Goal: Task Accomplishment & Management: Use online tool/utility

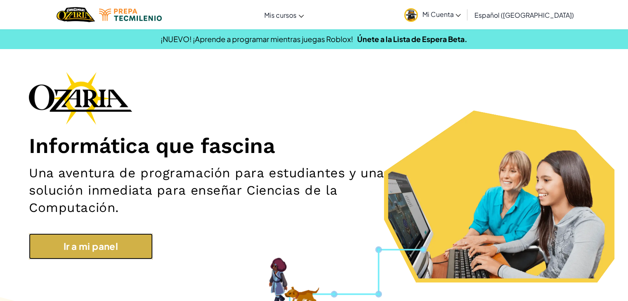
click at [109, 238] on link "Ir a mi panel" at bounding box center [91, 247] width 124 height 26
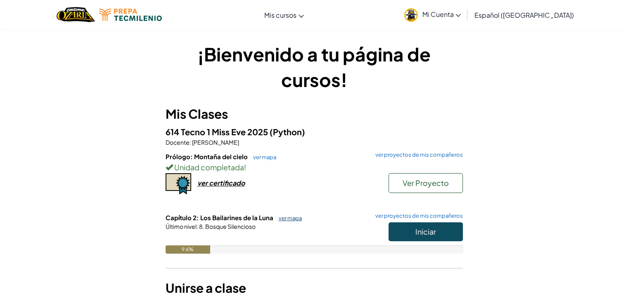
click at [291, 215] on link "ver mapa" at bounding box center [287, 218] width 27 height 7
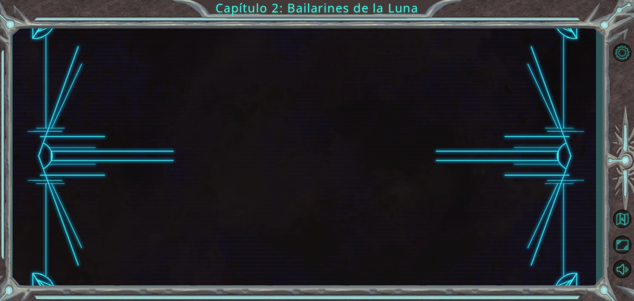
click at [275, 135] on div at bounding box center [304, 156] width 583 height 265
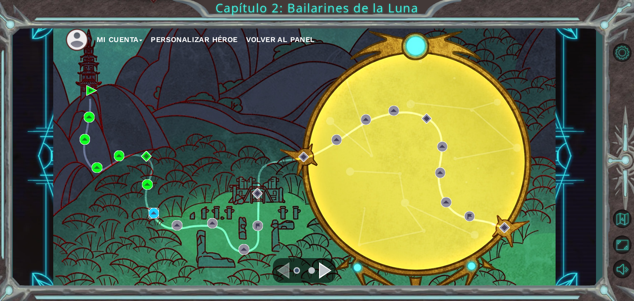
click at [149, 213] on img at bounding box center [154, 213] width 11 height 11
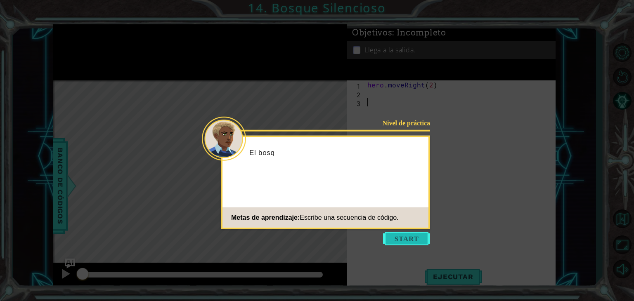
click at [416, 236] on button "Start" at bounding box center [406, 238] width 47 height 13
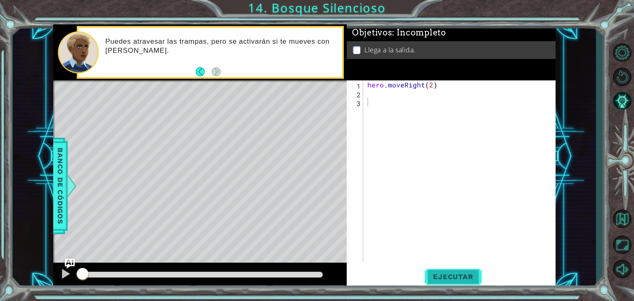
click at [454, 281] on span "Ejecutar" at bounding box center [453, 277] width 57 height 8
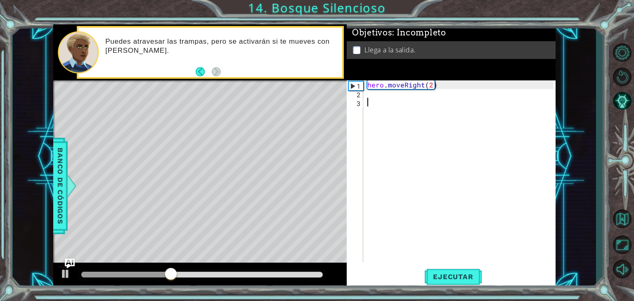
click at [364, 99] on div "1 2 3 hero . moveRight ( 2 ) הההההההההההההההההההההההההההההההההההההההההההההההההה…" at bounding box center [450, 171] width 207 height 182
click at [376, 91] on div "hero . moveRight ( 2 )" at bounding box center [462, 179] width 192 height 199
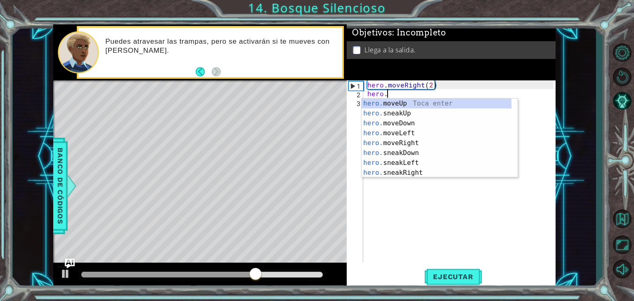
scroll to position [0, 1]
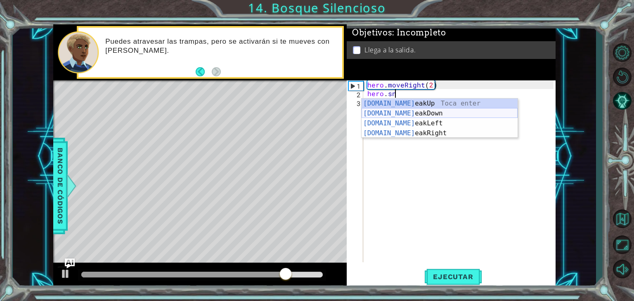
click at [460, 114] on div "[DOMAIN_NAME] eakUp Toca enter [DOMAIN_NAME] eakDown Toca enter [DOMAIN_NAME] e…" at bounding box center [439, 128] width 156 height 59
type textarea "hero.sneakDown(1)"
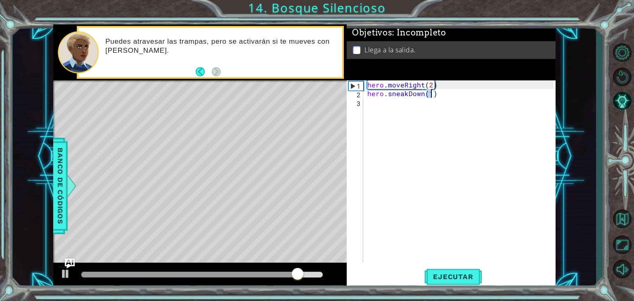
click at [455, 99] on div "hero . moveRight ( 2 ) hero . sneakDown ( 1 )" at bounding box center [462, 179] width 192 height 199
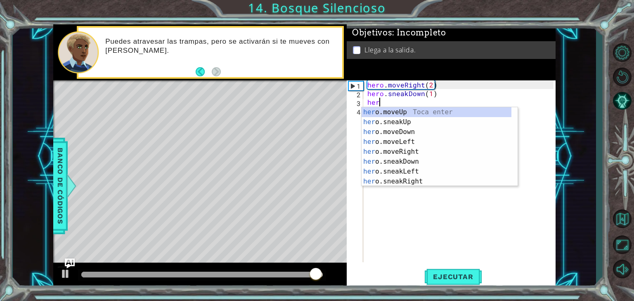
scroll to position [0, 0]
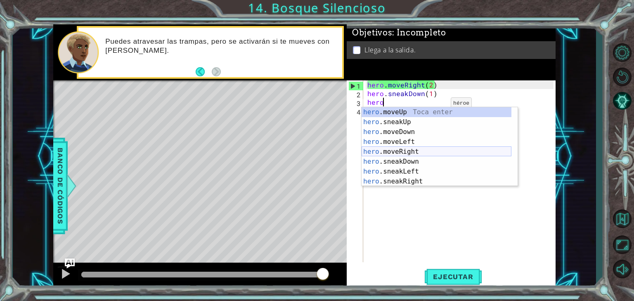
click at [435, 148] on div "hero .moveUp Toca enter hero .sneakUp Toca enter hero .moveDown Toca enter hero…" at bounding box center [436, 156] width 150 height 99
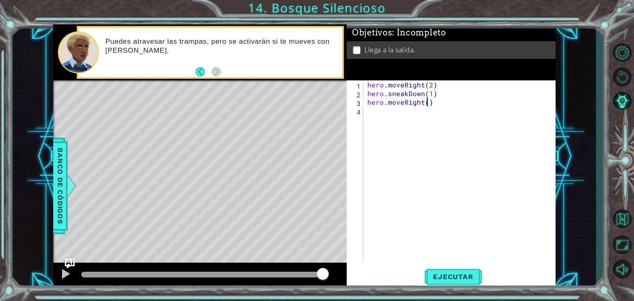
type textarea "hero.moveRight(2)"
click at [461, 107] on div "hero . moveRight ( 2 ) hero . sneakDown ( 1 ) hero . moveRight ( 2 )" at bounding box center [462, 179] width 192 height 199
click at [467, 109] on div "hero . moveRight ( 2 ) hero . sneakDown ( 1 ) hero . moveRight ( 2 )" at bounding box center [462, 179] width 192 height 199
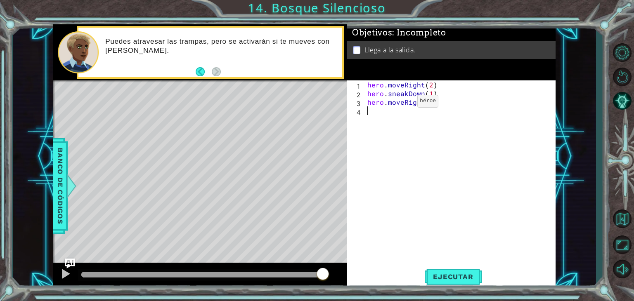
click at [403, 103] on div "hero . moveRight ( 2 ) hero . sneakDown ( 1 ) hero . moveRight ( 2 )" at bounding box center [462, 179] width 192 height 199
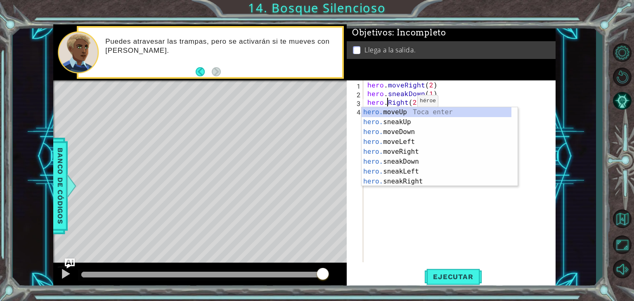
scroll to position [0, 2]
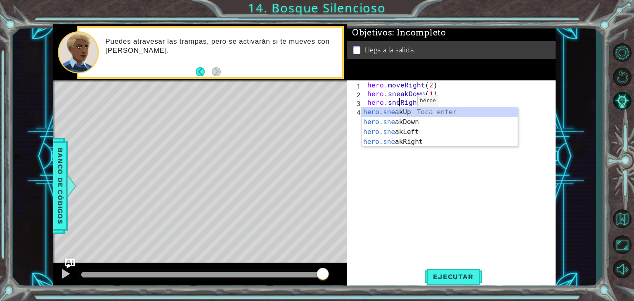
type textarea "hero.sneakRight(2)"
click at [440, 106] on div "hero . moveRight ( 2 ) hero . sneakDown ( 1 ) hero . sneakRight ( 2 )" at bounding box center [462, 179] width 192 height 199
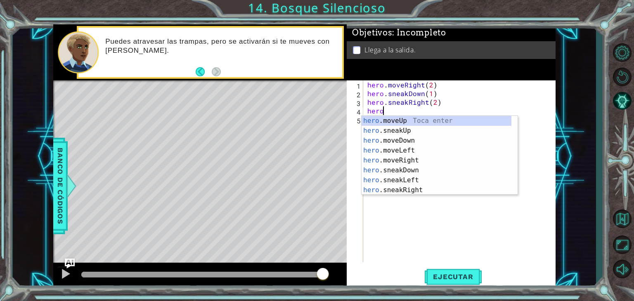
scroll to position [0, 0]
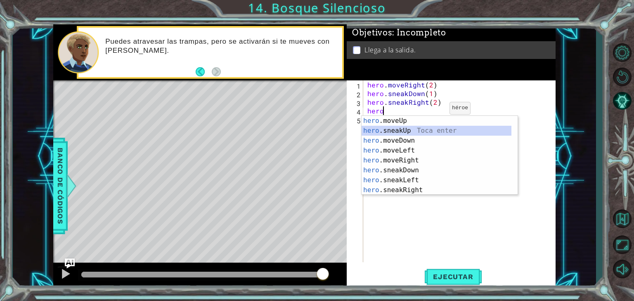
click at [405, 134] on div "hero .moveUp Toca enter hero .sneakUp Toca enter hero .moveDown Toca enter hero…" at bounding box center [436, 165] width 150 height 99
type textarea "hero.sneakUp(1)"
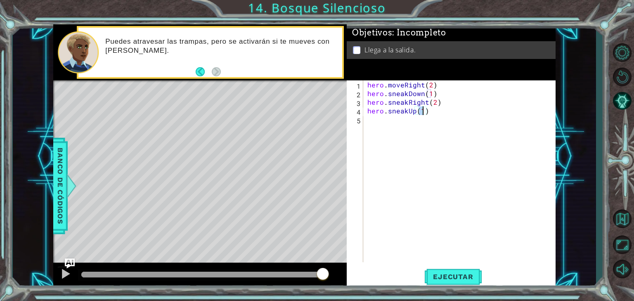
click at [446, 118] on div "hero . moveRight ( 2 ) hero . sneakDown ( 1 ) hero . sneakRight ( 2 ) hero . sn…" at bounding box center [462, 179] width 192 height 199
drag, startPoint x: 446, startPoint y: 118, endPoint x: 394, endPoint y: 127, distance: 52.9
click at [394, 127] on div "hero . moveRight ( 2 ) hero . sneakDown ( 1 ) hero . sneakRight ( 2 ) hero . sn…" at bounding box center [462, 179] width 192 height 199
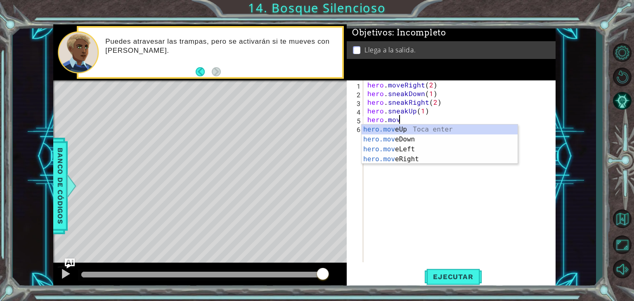
scroll to position [0, 2]
click at [403, 160] on div "hero.move Up Toca enter hero.move Down Toca enter hero.move Left Toca enter her…" at bounding box center [439, 154] width 156 height 59
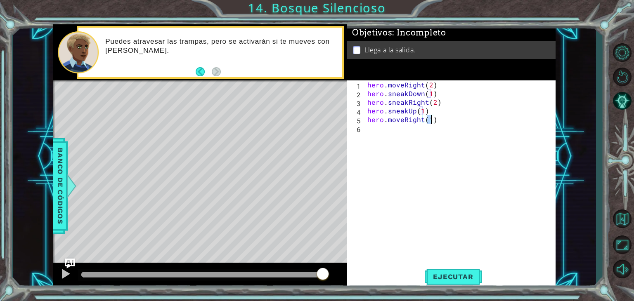
type textarea "hero.moveRight(1)"
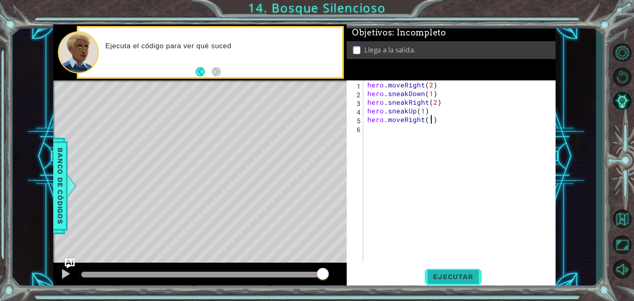
click at [456, 279] on span "Ejecutar" at bounding box center [453, 277] width 57 height 8
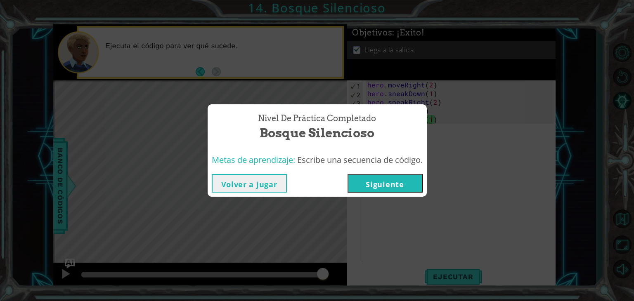
click at [410, 189] on button "Siguiente" at bounding box center [384, 183] width 75 height 19
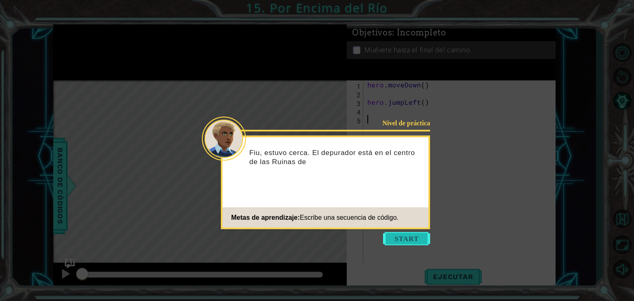
click at [407, 239] on button "Start" at bounding box center [406, 238] width 47 height 13
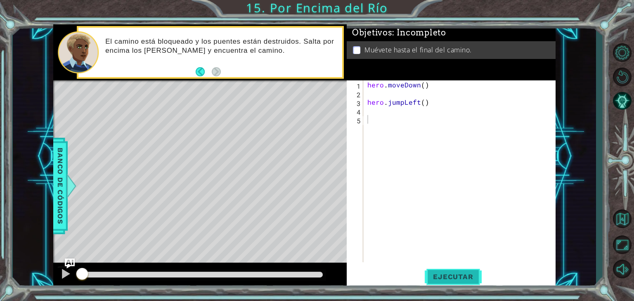
click at [451, 280] on span "Ejecutar" at bounding box center [453, 277] width 57 height 8
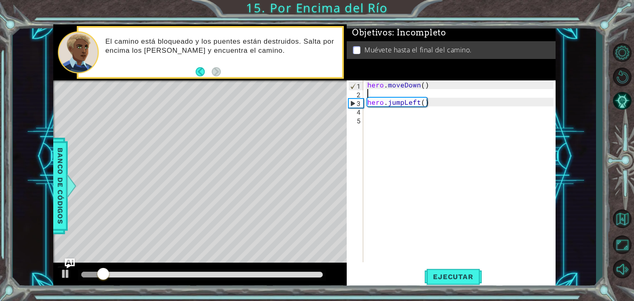
click at [385, 93] on div "hero . moveDown ( ) hero . jumpLeft ( )" at bounding box center [462, 179] width 192 height 199
type textarea "hero.moveDown()"
click at [434, 102] on div "hero . moveDown ( ) hero . jumpLeft ( )" at bounding box center [462, 179] width 192 height 199
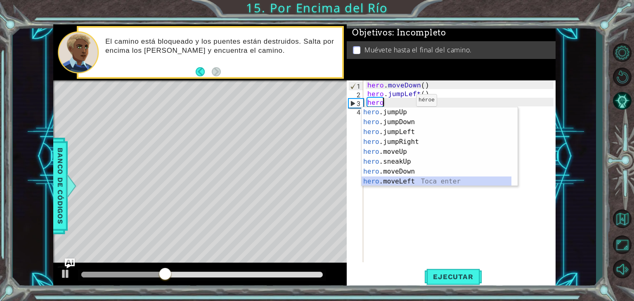
click at [407, 183] on div "hero .jumpUp Toca enter hero .jumpDown Toca enter hero .jumpLeft Toca enter her…" at bounding box center [436, 156] width 150 height 99
type textarea "hero.moveLeft(1)"
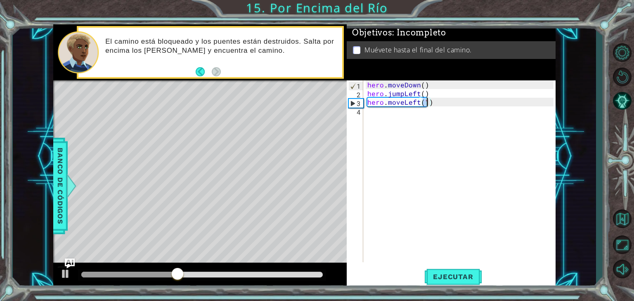
click at [497, 104] on div "hero . moveDown ( ) hero . jumpLeft ( ) hero . moveLeft ( 1 )" at bounding box center [462, 179] width 192 height 199
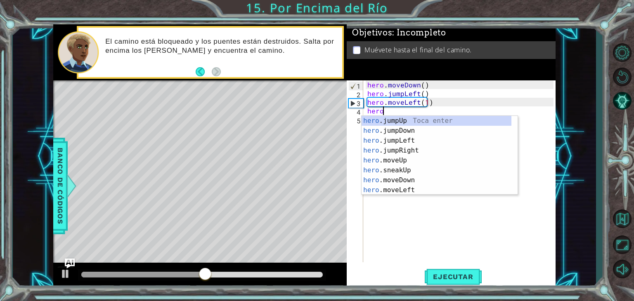
type textarea "hero."
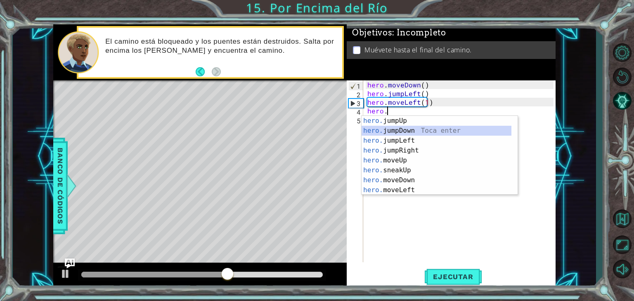
click at [476, 132] on div "hero. jumpUp Toca enter hero. jumpDown Toca enter hero. jumpLeft Toca enter her…" at bounding box center [436, 165] width 150 height 99
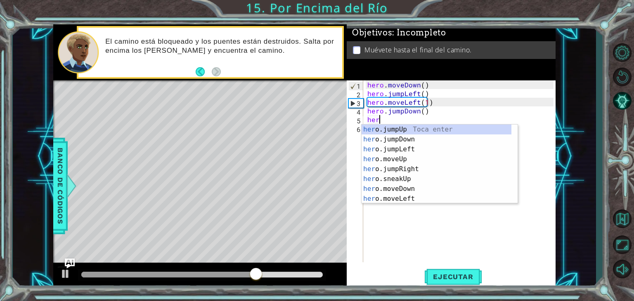
type textarea "hero"
click at [409, 157] on div "hero .jumpUp Toca enter hero .jumpDown Toca enter hero .jumpLeft Toca enter her…" at bounding box center [436, 174] width 150 height 99
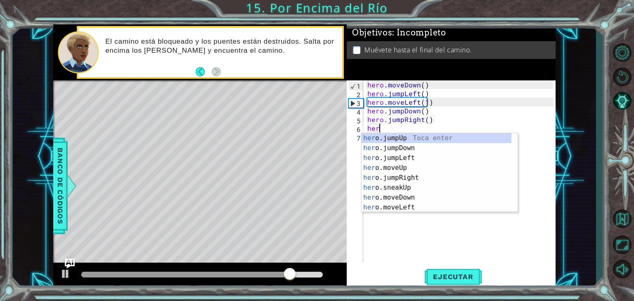
type textarea "hero"
click at [413, 167] on div "hero .jumpUp Toca enter hero .jumpDown Toca enter hero .jumpLeft Toca enter her…" at bounding box center [436, 182] width 150 height 99
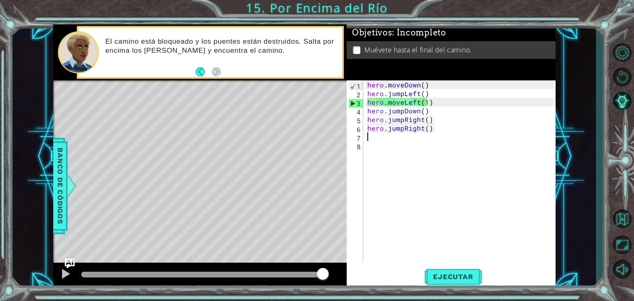
click at [398, 143] on div "hero . moveDown ( ) hero . jumpLeft ( ) hero . moveLeft ( 1 ) hero . jumpDown (…" at bounding box center [462, 179] width 192 height 199
click at [396, 131] on div "hero . moveDown ( ) hero . jumpLeft ( ) hero . moveLeft ( 1 ) hero . jumpDown (…" at bounding box center [462, 179] width 192 height 199
click at [402, 130] on div "hero . moveDown ( ) hero . jumpLeft ( ) hero . moveLeft ( 1 ) hero . jumpDown (…" at bounding box center [462, 179] width 192 height 199
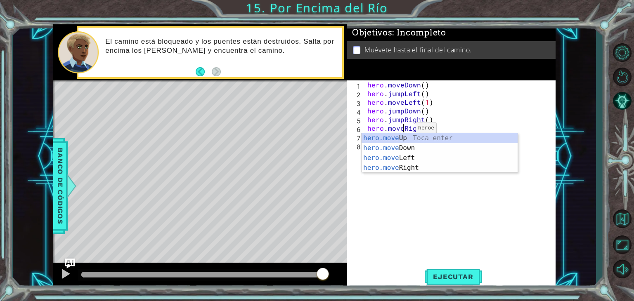
scroll to position [0, 2]
type textarea "hero.moveRight()"
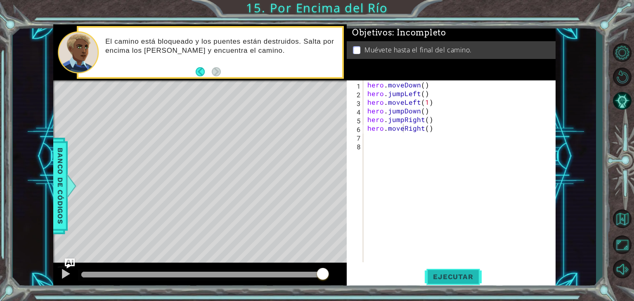
click at [464, 281] on button "Ejecutar" at bounding box center [453, 277] width 57 height 21
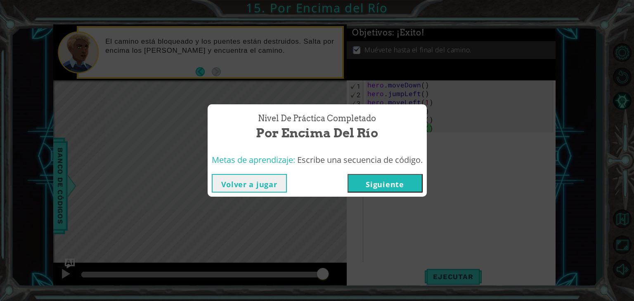
click at [395, 180] on button "Siguiente" at bounding box center [384, 183] width 75 height 19
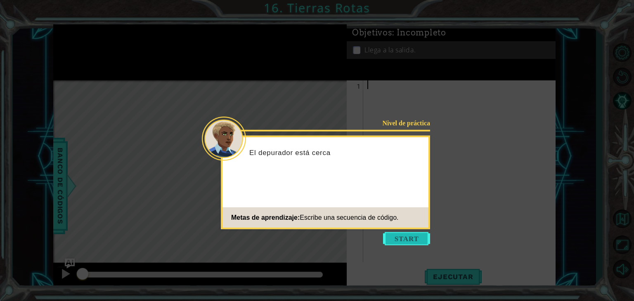
click at [397, 243] on button "Start" at bounding box center [406, 238] width 47 height 13
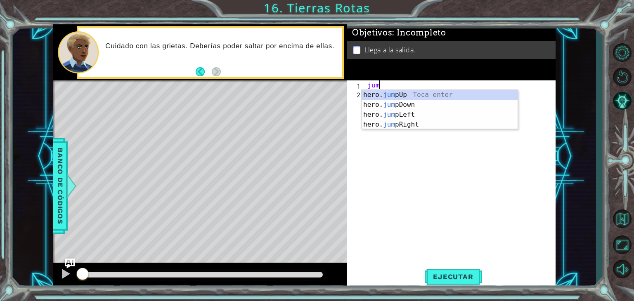
type textarea "jump"
click at [397, 97] on div "hero. jump Up Toca enter hero. jump Down Toca enter hero. jump Left Toca enter …" at bounding box center [439, 119] width 156 height 59
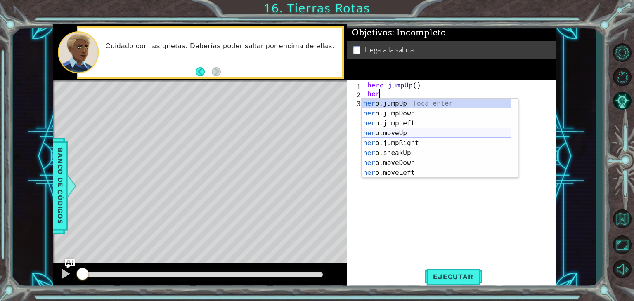
click at [414, 132] on div "her o.jumpUp Toca enter her o.jumpDown Toca enter her o.jumpLeft Toca enter her…" at bounding box center [436, 148] width 150 height 99
type textarea "hero.moveUp(1)"
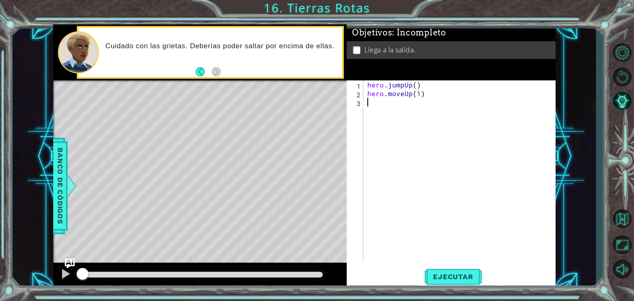
click at [457, 103] on div "hero . jumpUp ( ) hero . moveUp ( 1 )" at bounding box center [462, 179] width 192 height 199
click at [457, 98] on div "hero . jumpUp ( ) hero . moveUp ( 1 )" at bounding box center [462, 179] width 192 height 199
type textarea "hero.moveUp(1)"
type textarea "\"
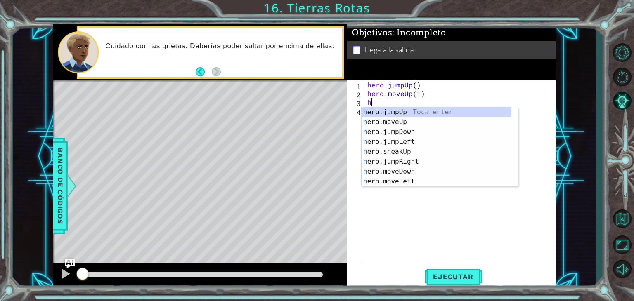
type textarea "hero"
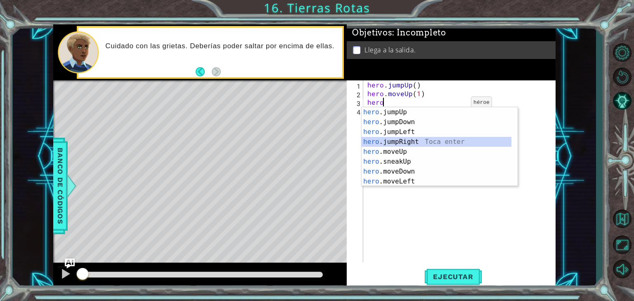
click at [457, 139] on div "hero .jumpUp Toca enter hero .jumpDown Toca enter hero .jumpLeft Toca enter her…" at bounding box center [436, 156] width 150 height 99
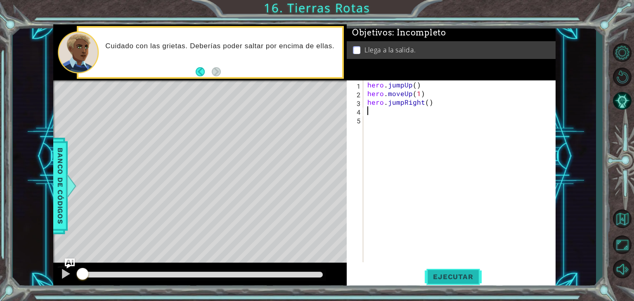
click at [452, 283] on button "Ejecutar" at bounding box center [453, 277] width 57 height 21
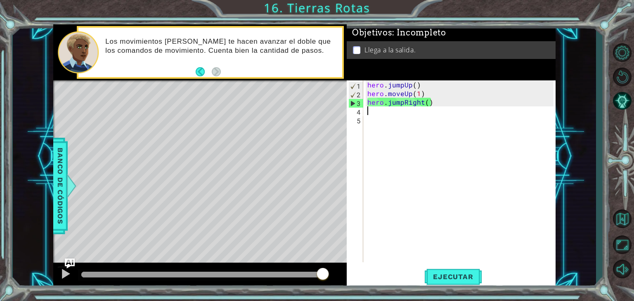
click at [469, 112] on div "hero . jumpUp ( ) hero . moveUp ( 1 ) hero . jumpRight ( )" at bounding box center [462, 179] width 192 height 199
click at [463, 104] on div "hero . jumpUp ( ) hero . moveUp ( 1 ) hero . jumpRight ( )" at bounding box center [462, 179] width 192 height 199
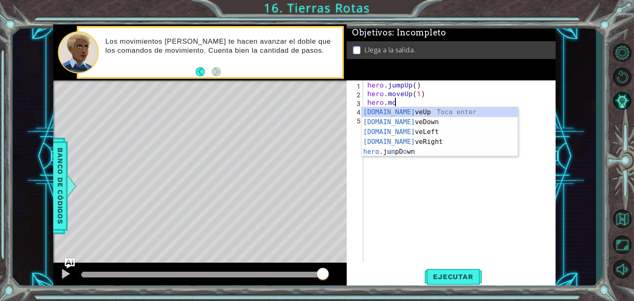
scroll to position [0, 2]
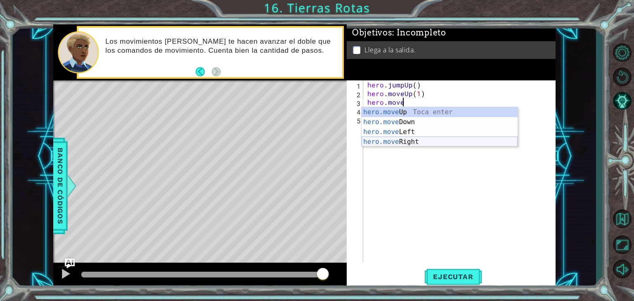
click at [451, 139] on div "hero.move Up Toca enter hero.move Down Toca enter hero.move Left Toca enter her…" at bounding box center [439, 136] width 156 height 59
type textarea "hero.moveRight(1)"
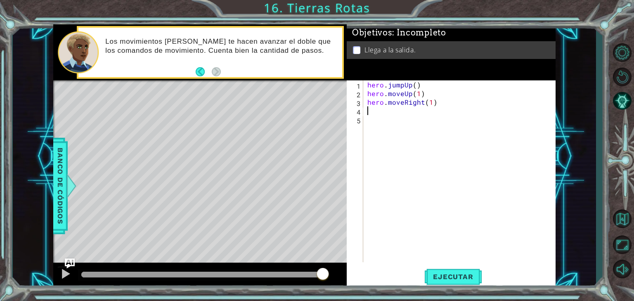
click at [470, 108] on div "hero . jumpUp ( ) hero . moveUp ( 1 ) hero . moveRight ( 1 )" at bounding box center [462, 179] width 192 height 199
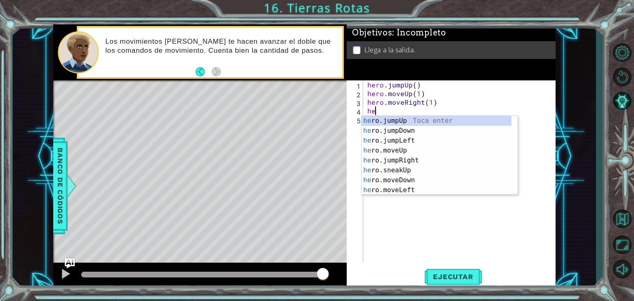
type textarea "hero"
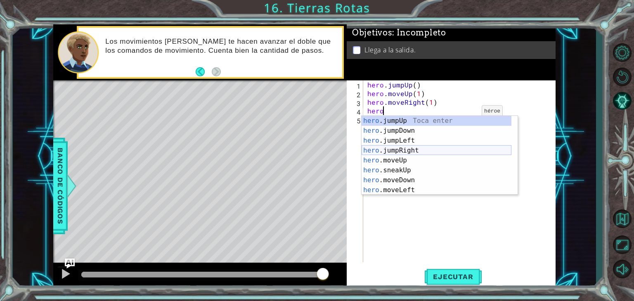
click at [431, 151] on div "hero .jumpUp Toca enter hero .jumpDown Toca enter hero .jumpLeft Toca enter her…" at bounding box center [436, 165] width 150 height 99
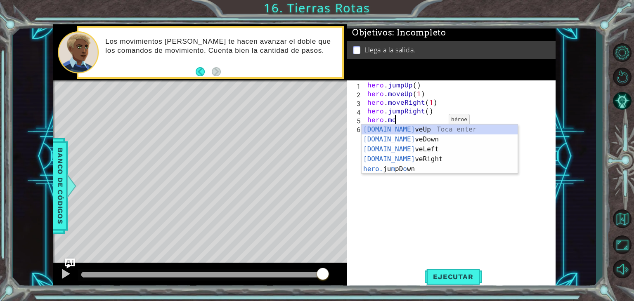
scroll to position [0, 1]
click at [420, 161] on div "[DOMAIN_NAME] veUp Toca enter [DOMAIN_NAME] veDown Toca enter [DOMAIN_NAME] veL…" at bounding box center [439, 159] width 156 height 69
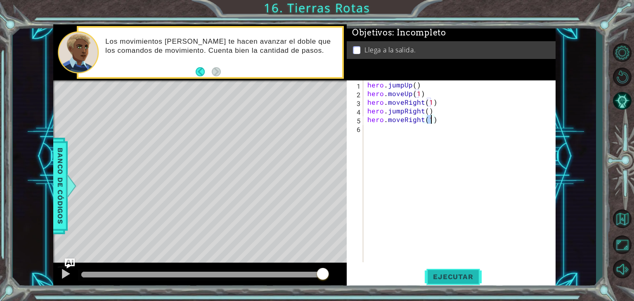
type textarea "hero.moveRight(1)"
click at [451, 278] on span "Ejecutar" at bounding box center [453, 277] width 57 height 8
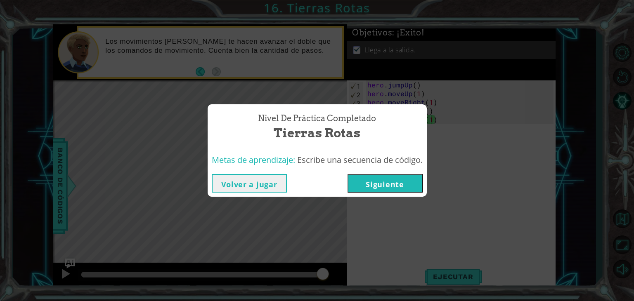
click at [399, 185] on button "Siguiente" at bounding box center [384, 183] width 75 height 19
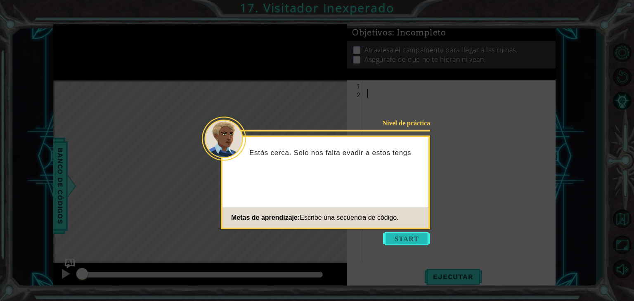
click at [394, 239] on button "Start" at bounding box center [406, 238] width 47 height 13
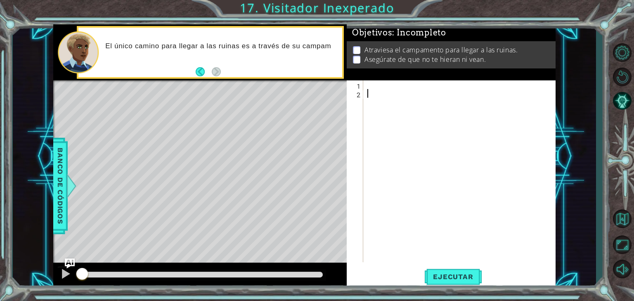
click at [395, 65] on div "Atraviesa el campamento para llegar a las ruinas. Asegúrate de que no te hieran…" at bounding box center [451, 54] width 209 height 27
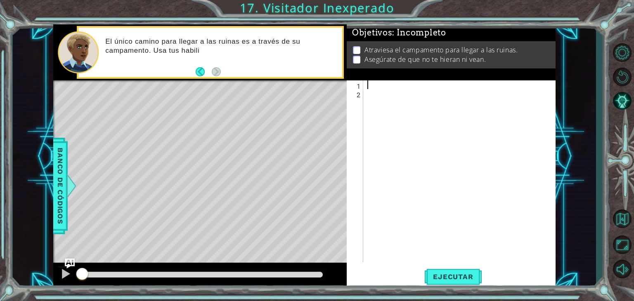
click at [399, 89] on div at bounding box center [462, 179] width 192 height 199
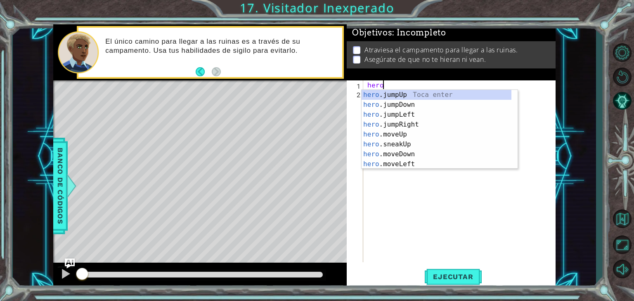
scroll to position [0, 0]
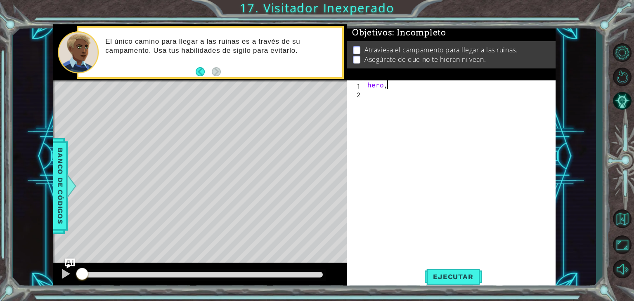
type textarea "hero"
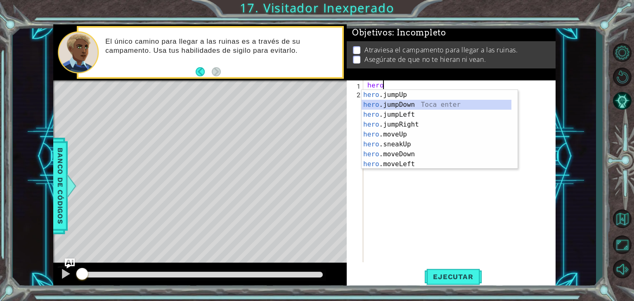
click at [388, 103] on div "hero .jumpUp Toca enter hero .jumpDown Toca enter hero .jumpLeft Toca enter her…" at bounding box center [436, 139] width 150 height 99
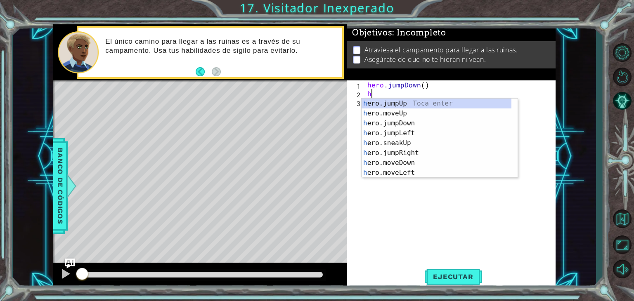
type textarea "hero"
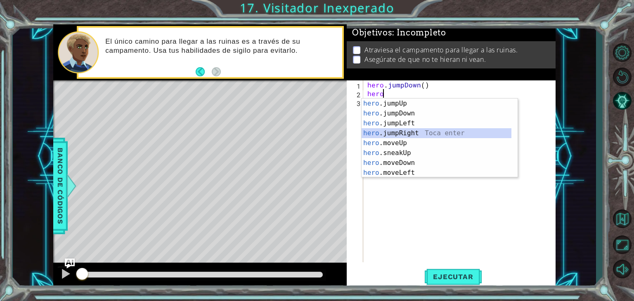
click at [399, 130] on div "hero .jumpUp Toca enter hero .jumpDown Toca enter hero .jumpLeft Toca enter her…" at bounding box center [436, 148] width 150 height 99
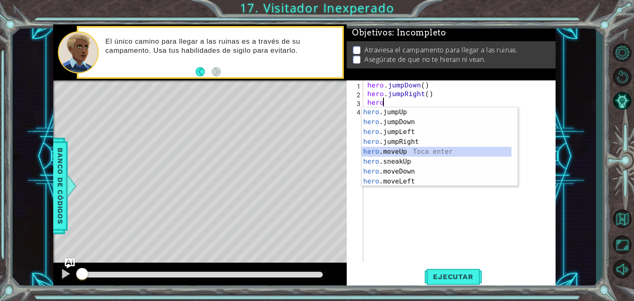
click at [395, 155] on div "hero .jumpUp Toca enter hero .jumpDown Toca enter hero .jumpLeft Toca enter her…" at bounding box center [436, 156] width 150 height 99
type textarea "hero.moveUp(1)"
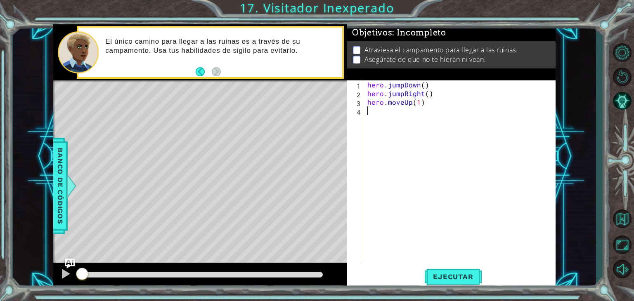
click at [452, 120] on div "hero . jumpDown ( ) hero . jumpRight ( ) hero . moveUp ( 1 )" at bounding box center [462, 179] width 192 height 199
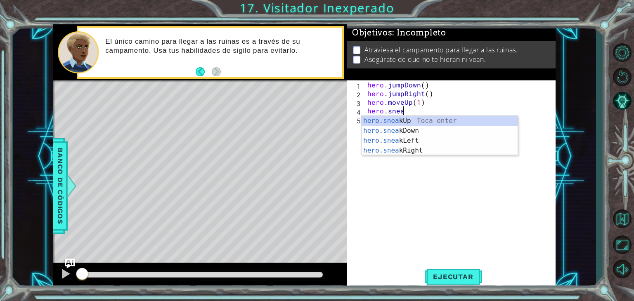
scroll to position [0, 2]
click at [434, 149] on div "hero.snea kUp Toca enter hero.snea kDown Toca enter hero.snea kLeft Toca enter …" at bounding box center [439, 145] width 156 height 59
type textarea "hero.sneakRight(1)"
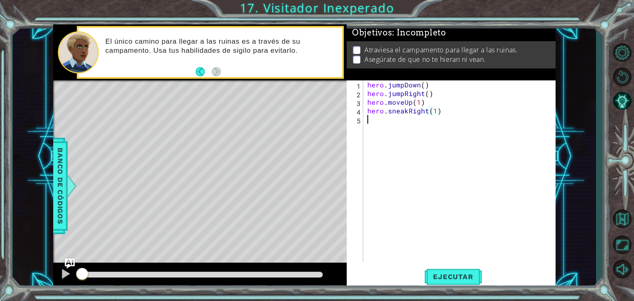
click at [460, 119] on div "hero . jumpDown ( ) hero . jumpRight ( ) hero . moveUp ( 1 ) hero . sneakRight …" at bounding box center [462, 179] width 192 height 199
type textarea "hero.sneakUp(2)"
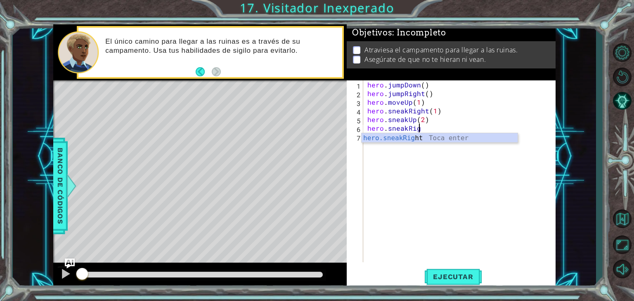
scroll to position [0, 3]
type textarea "hero.sneakRight(2)"
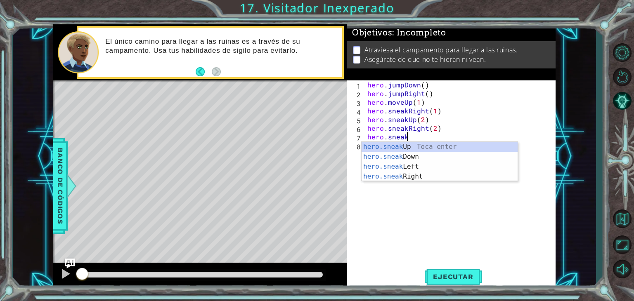
scroll to position [0, 2]
click at [423, 154] on div "hero.sneak Up Toca enter hero.sneak Down Toca enter hero.sneak Left Toca enter …" at bounding box center [439, 171] width 156 height 59
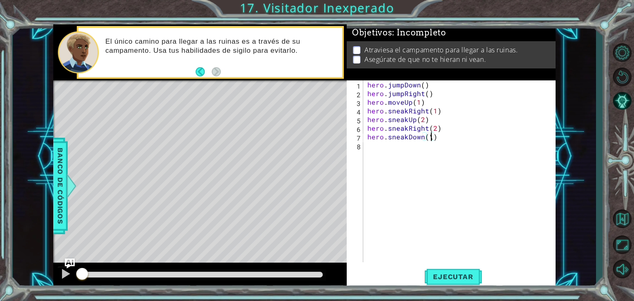
scroll to position [0, 3]
type textarea "hero.sneakDown(2)"
click at [439, 272] on button "Ejecutar" at bounding box center [453, 277] width 57 height 21
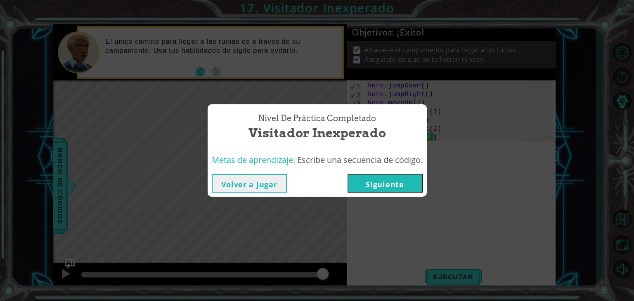
click at [389, 191] on button "Siguiente" at bounding box center [384, 183] width 75 height 19
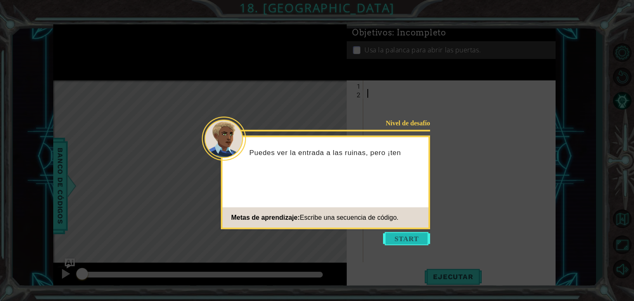
click at [406, 245] on button "Start" at bounding box center [406, 238] width 47 height 13
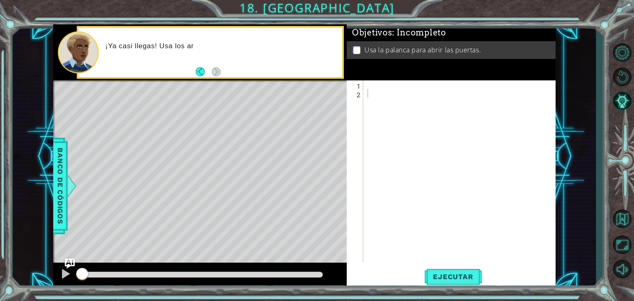
click at [364, 206] on div "1 2 ההההההההההההההההההההההההההההההההההההההההההההההההההההההההההההההההההההההההההה…" at bounding box center [450, 171] width 207 height 182
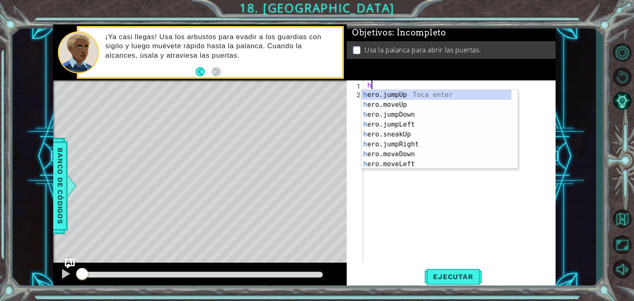
type textarea "hero"
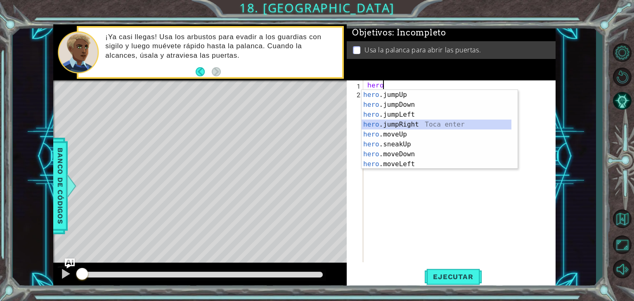
click at [398, 124] on div "hero .jumpUp Toca enter hero .jumpDown Toca enter hero .jumpLeft Toca enter her…" at bounding box center [436, 139] width 150 height 99
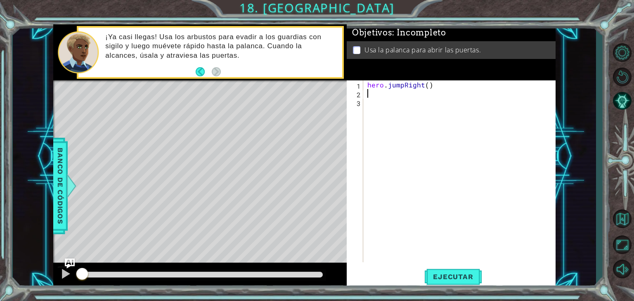
click at [400, 91] on div "hero . jumpRight ( )" at bounding box center [462, 179] width 192 height 199
click at [451, 276] on span "Ejecutar" at bounding box center [453, 277] width 57 height 8
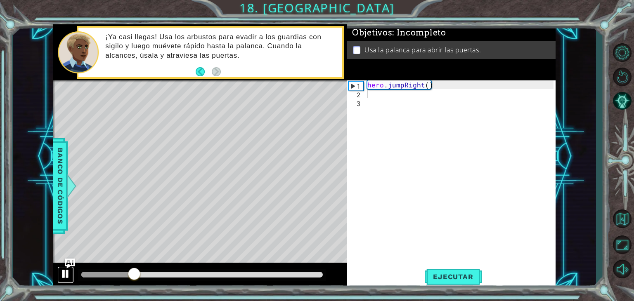
click at [61, 279] on div at bounding box center [65, 274] width 11 height 11
click at [436, 83] on div "hero . jumpRight ( )" at bounding box center [462, 179] width 192 height 199
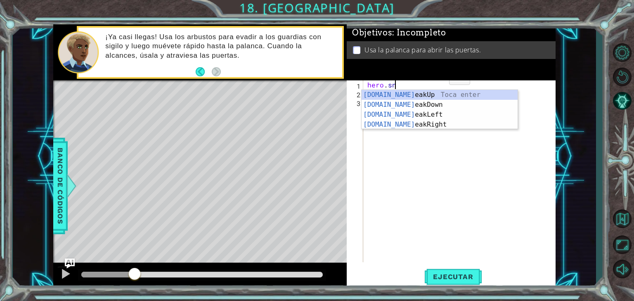
scroll to position [0, 1]
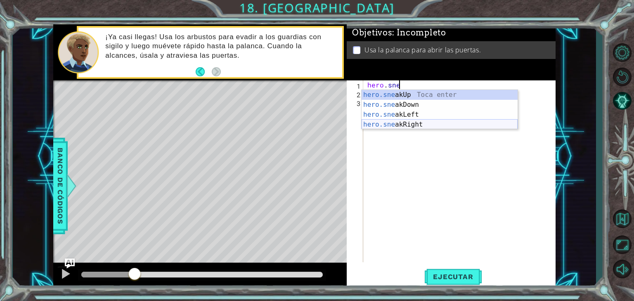
click at [409, 126] on div "hero.sne akUp Toca enter hero.sne akDown Toca enter hero.sne akLeft Toca enter …" at bounding box center [439, 119] width 156 height 59
type textarea "hero.sneakRight(1)"
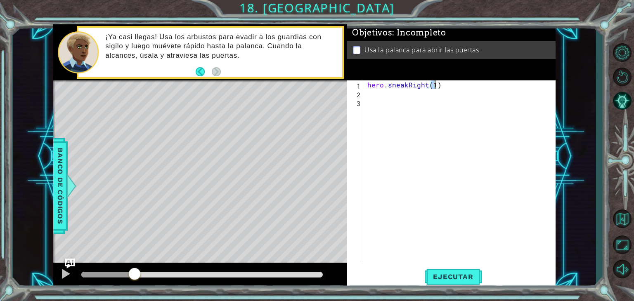
click at [496, 87] on div "hero . sneakRight ( 1 )" at bounding box center [462, 179] width 192 height 199
type textarea "hero.sneakUp(2)"
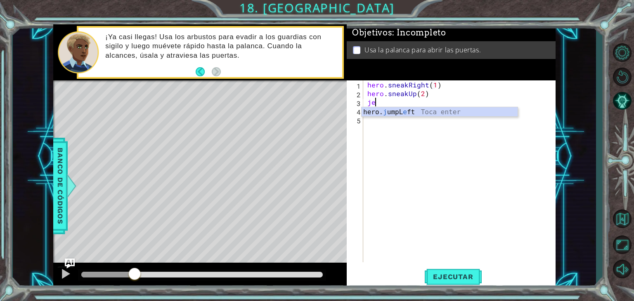
type textarea "j"
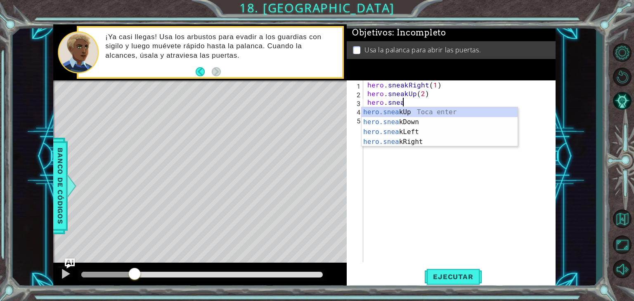
scroll to position [0, 2]
click at [406, 141] on div "hero.sneak Up Toca enter hero.sneak Down Toca enter hero.sneak Left Toca enter …" at bounding box center [439, 136] width 156 height 59
type textarea "hero.sneakRight(1)"
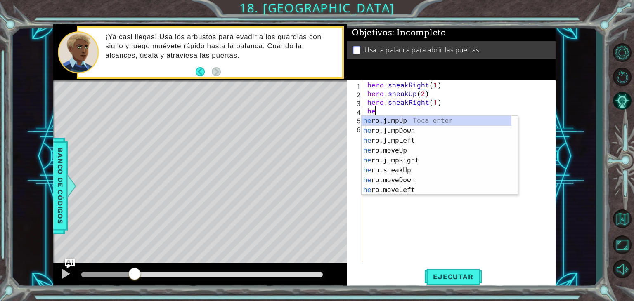
scroll to position [0, 0]
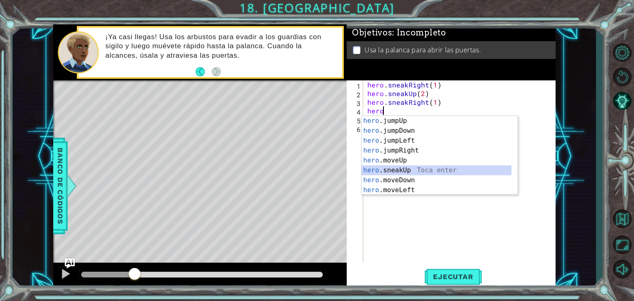
click at [428, 167] on div "hero .jumpUp Toca enter hero .jumpDown Toca enter hero .jumpLeft Toca enter her…" at bounding box center [436, 165] width 150 height 99
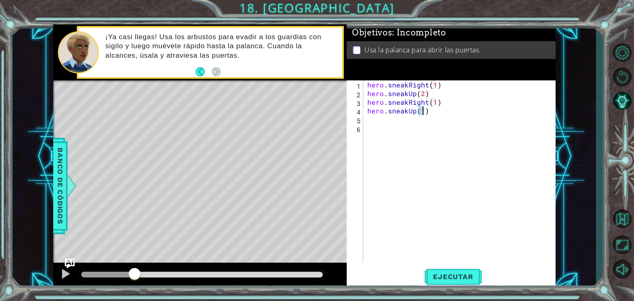
click at [423, 272] on div "Ejecutar" at bounding box center [453, 277] width 209 height 21
click at [441, 273] on span "Ejecutar" at bounding box center [453, 277] width 57 height 8
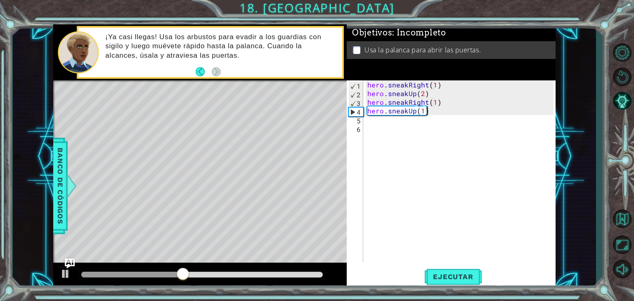
scroll to position [0, 3]
type textarea "hero.sneakUp(1)"
type textarea "hero.sneakRight()"
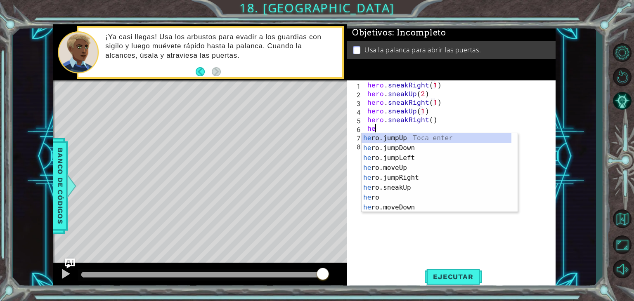
scroll to position [0, 0]
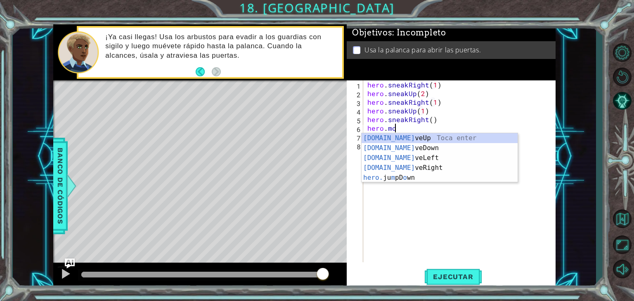
type textarea "hero.move"
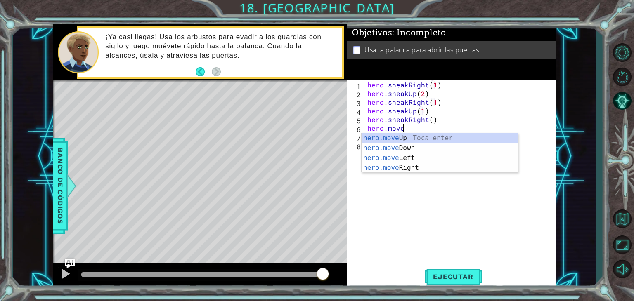
scroll to position [0, 2]
click at [455, 175] on div "hero . sneakRight ( 1 ) hero . sneakUp ( 2 ) hero . sneakRight ( 1 ) hero . sne…" at bounding box center [462, 179] width 192 height 199
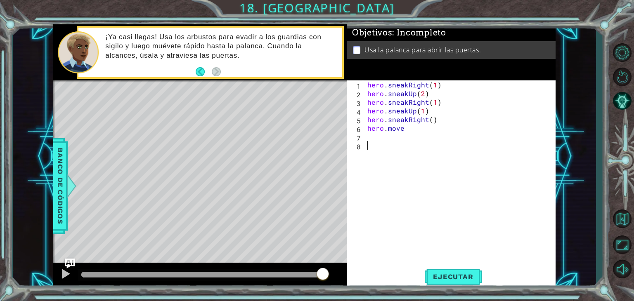
scroll to position [0, 0]
click at [429, 130] on div "hero . sneakRight ( 1 ) hero . sneakUp ( 2 ) hero . sneakRight ( 1 ) hero . sne…" at bounding box center [462, 179] width 192 height 199
type textarea "hero.moveRight()"
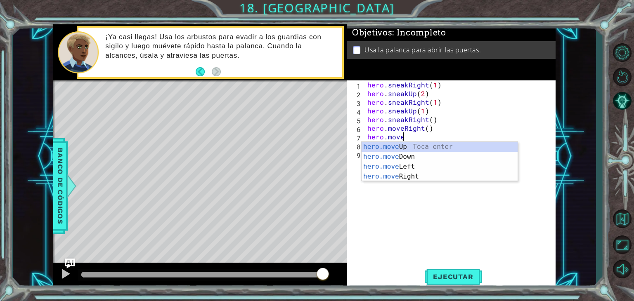
scroll to position [0, 2]
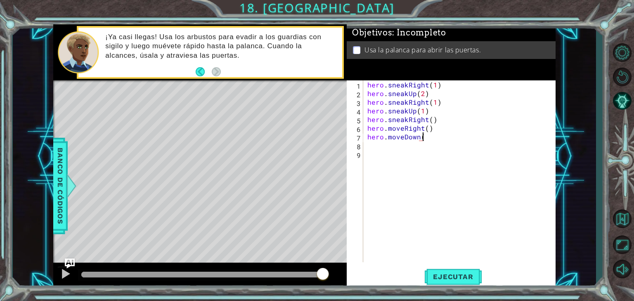
type textarea "hero.moveDown()"
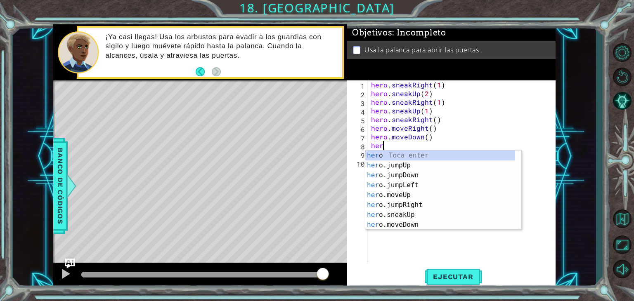
scroll to position [0, 0]
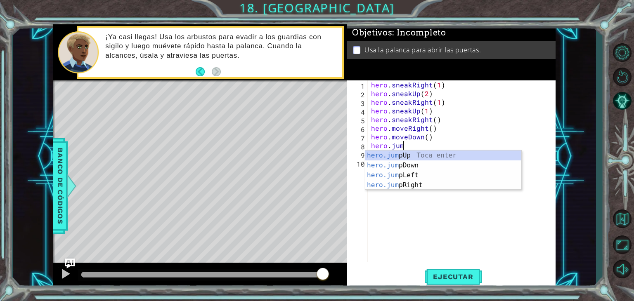
type textarea "hero.jump"
click at [393, 166] on div "hero.jump Up Toca enter hero.jump Down Toca enter hero.jump Left Toca enter her…" at bounding box center [443, 180] width 156 height 59
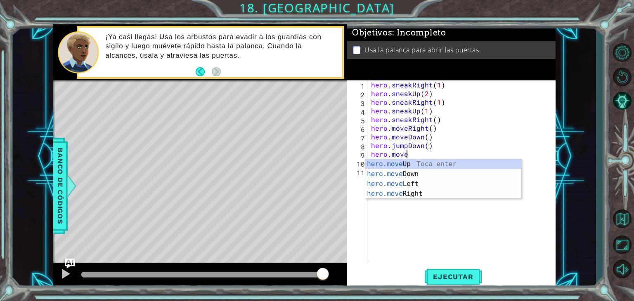
scroll to position [0, 2]
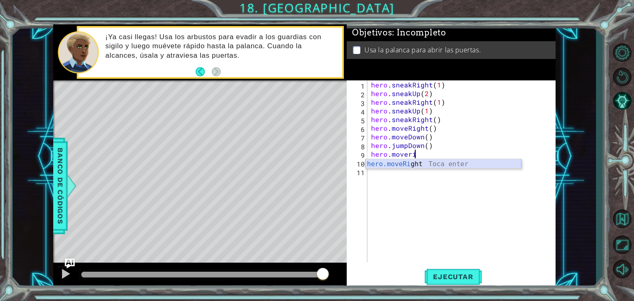
click at [407, 168] on div "hero.moveRi ght Toca enter" at bounding box center [443, 174] width 156 height 30
type textarea "hero.moveRight(2)"
click at [450, 151] on div "hero . sneakRight ( 1 ) hero . sneakUp ( 2 ) hero . sneakRight ( 1 ) hero . sne…" at bounding box center [463, 179] width 188 height 199
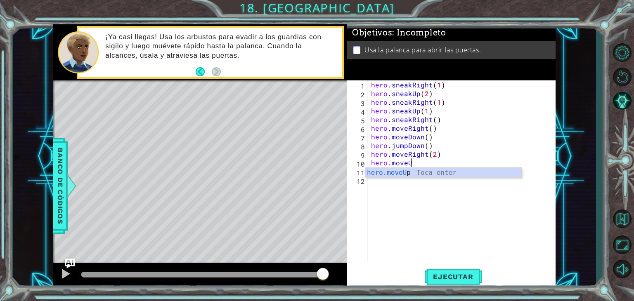
scroll to position [0, 2]
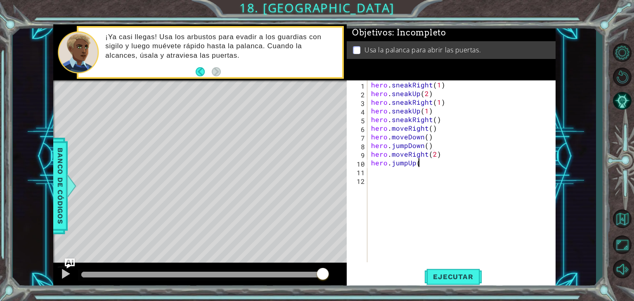
type textarea "hero.jumpUp()"
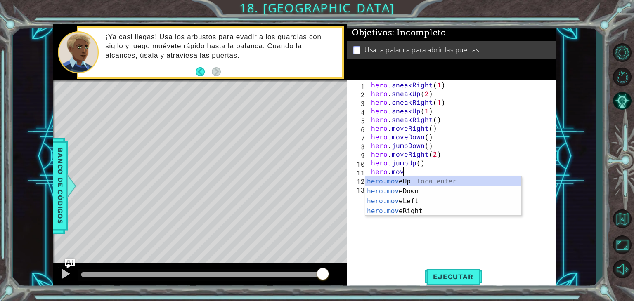
scroll to position [0, 2]
click at [421, 181] on div "hero.move Up Toca enter hero.move Down Toca enter hero.move Left Toca enter her…" at bounding box center [443, 206] width 156 height 59
type textarea "hero.moveUp(1)"
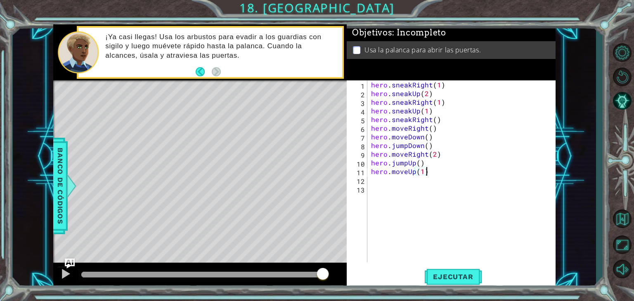
click at [429, 171] on div "hero . sneakRight ( 1 ) hero . sneakUp ( 2 ) hero . sneakRight ( 1 ) hero . sne…" at bounding box center [463, 179] width 188 height 199
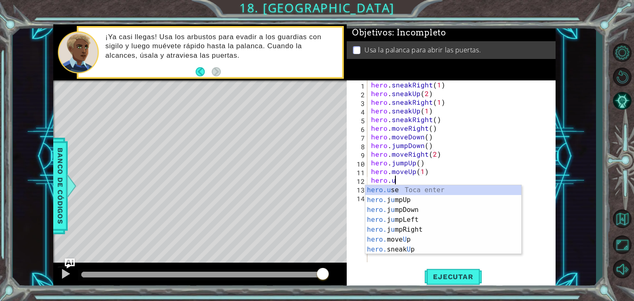
scroll to position [0, 1]
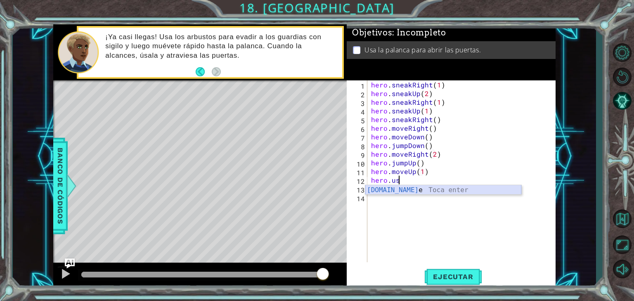
click at [383, 193] on div "[DOMAIN_NAME] e Toca enter" at bounding box center [443, 200] width 156 height 30
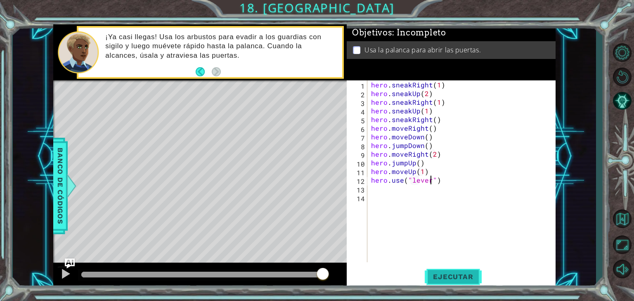
type textarea "hero.use("lever")"
click at [462, 281] on span "Ejecutar" at bounding box center [453, 277] width 57 height 8
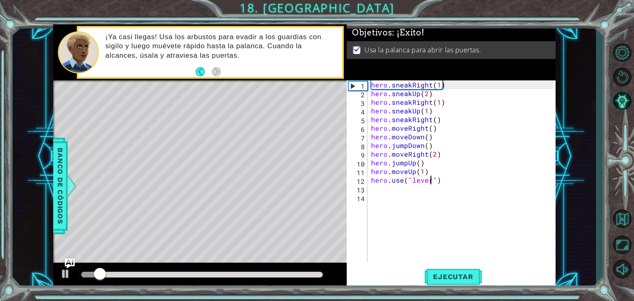
click at [165, 273] on div at bounding box center [201, 275] width 241 height 6
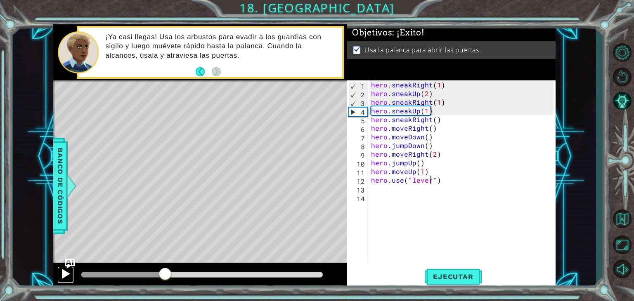
click at [68, 270] on div at bounding box center [65, 274] width 11 height 11
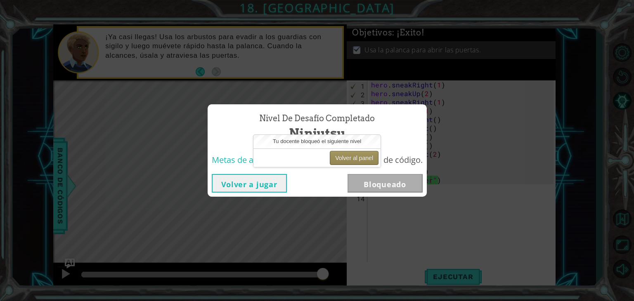
click at [345, 160] on button "Volver al panel" at bounding box center [354, 158] width 49 height 14
